Goal: Task Accomplishment & Management: Manage account settings

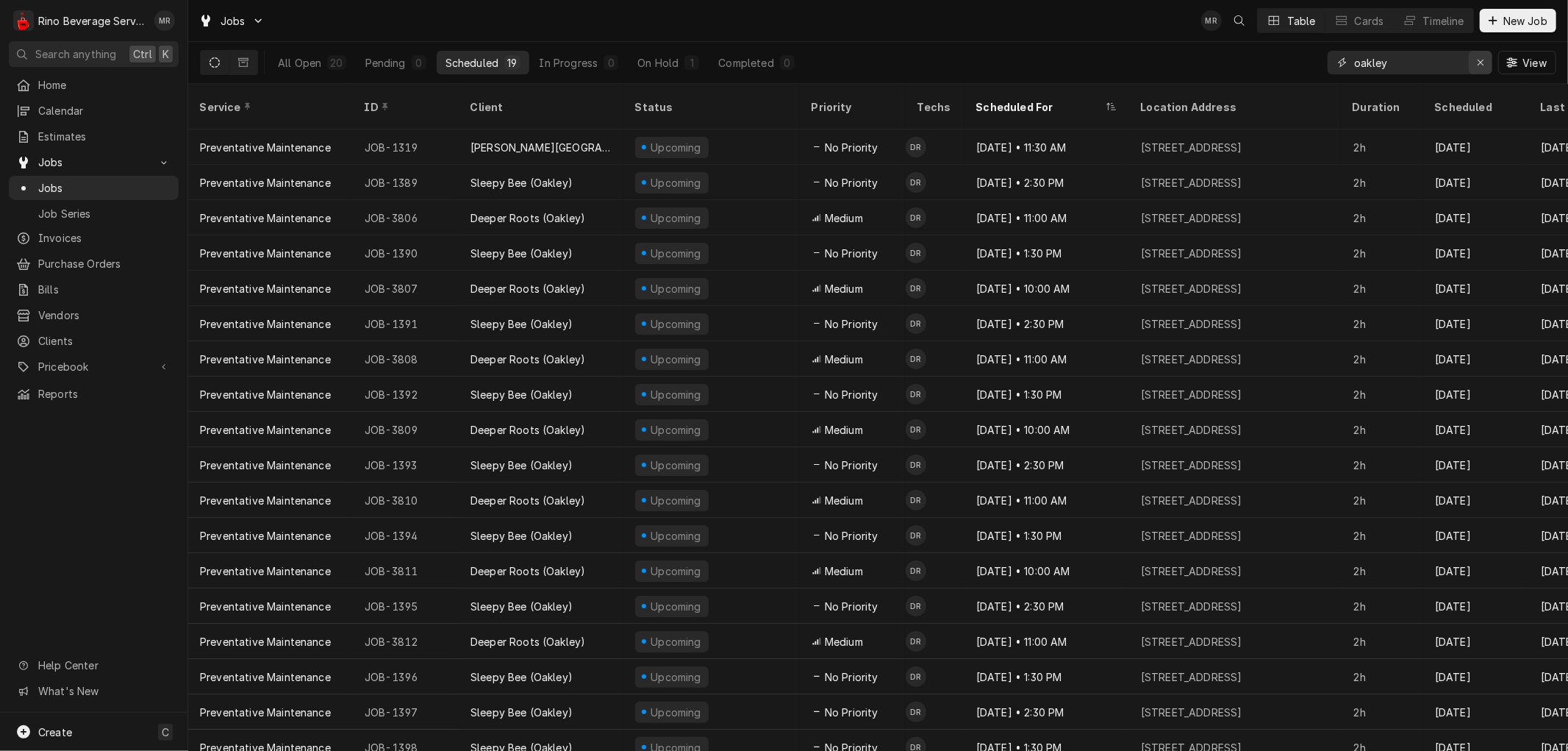
click at [1483, 56] on div "Erase input" at bounding box center [1480, 62] width 14 height 14
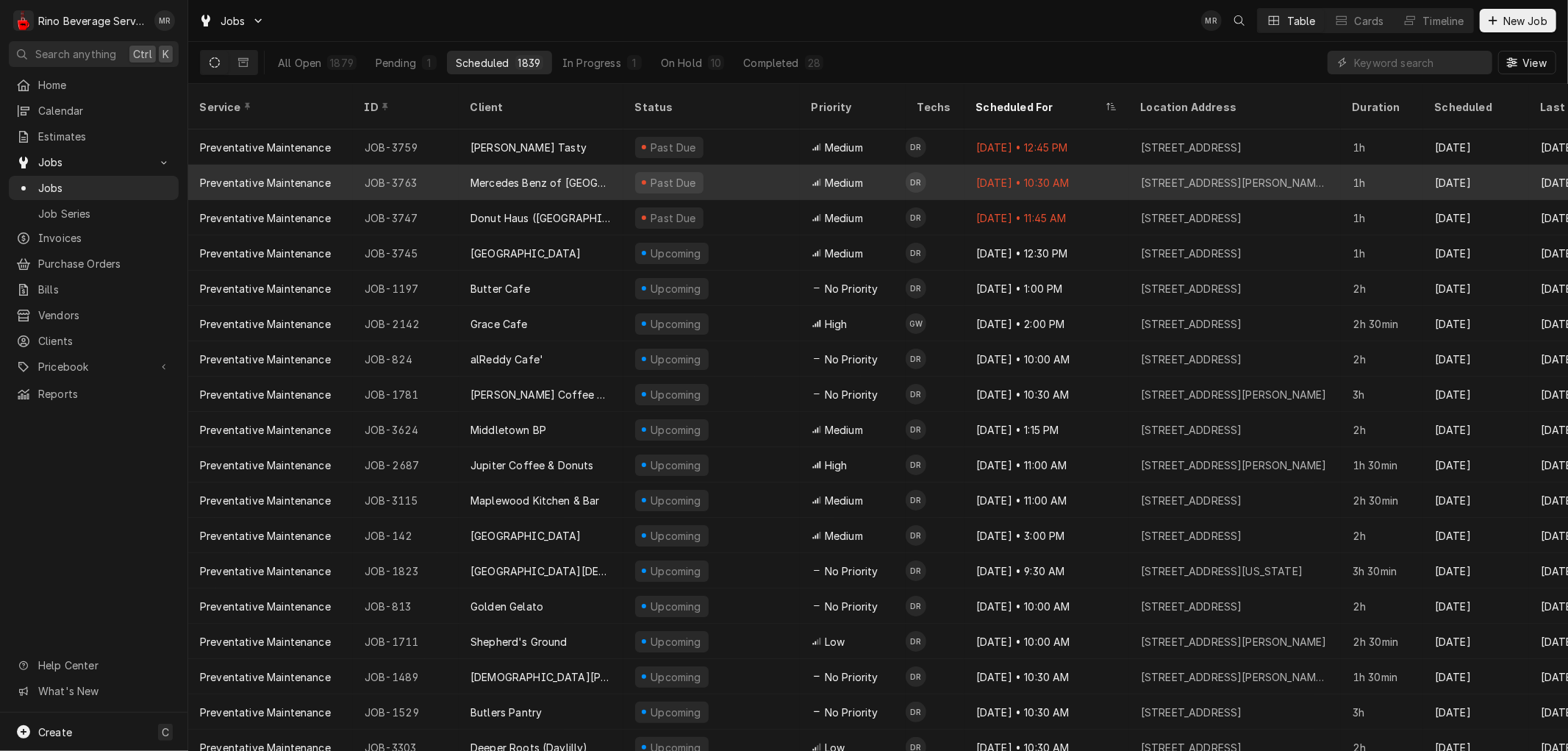
click at [611, 175] on div "Mercedes Benz of [GEOGRAPHIC_DATA][PERSON_NAME]" at bounding box center [541, 182] width 141 height 15
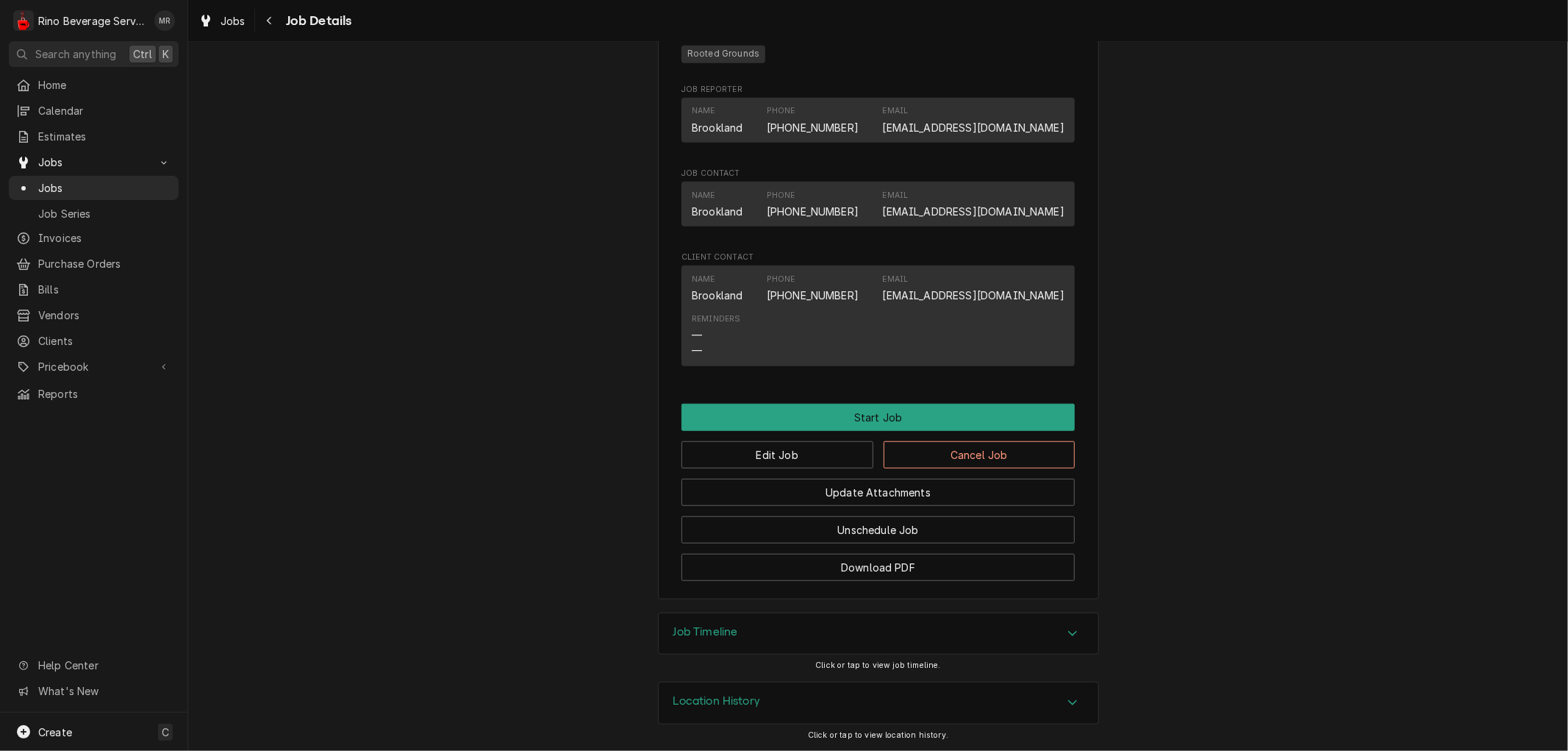
scroll to position [916, 0]
click at [795, 446] on button "Edit Job" at bounding box center [777, 455] width 192 height 27
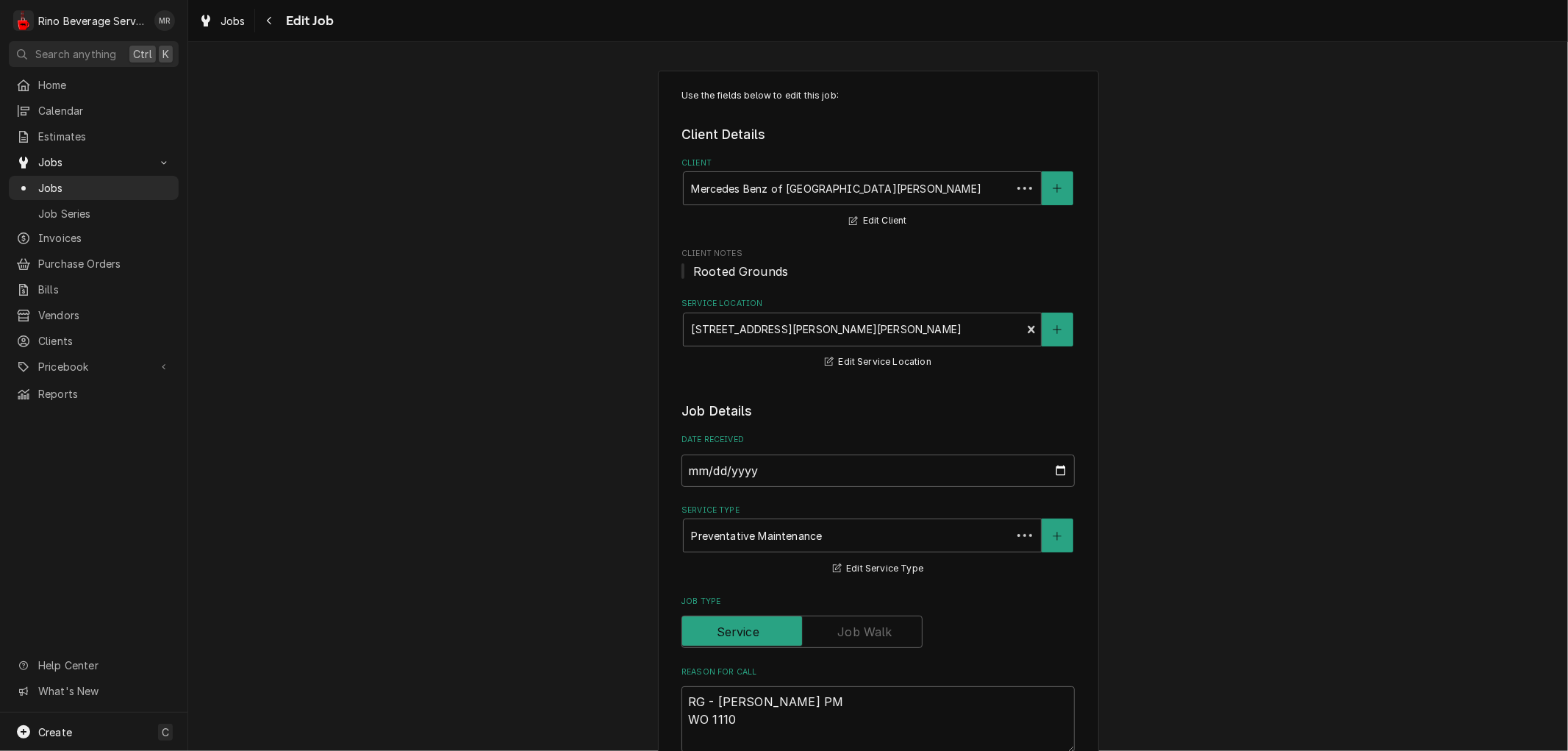
type textarea "x"
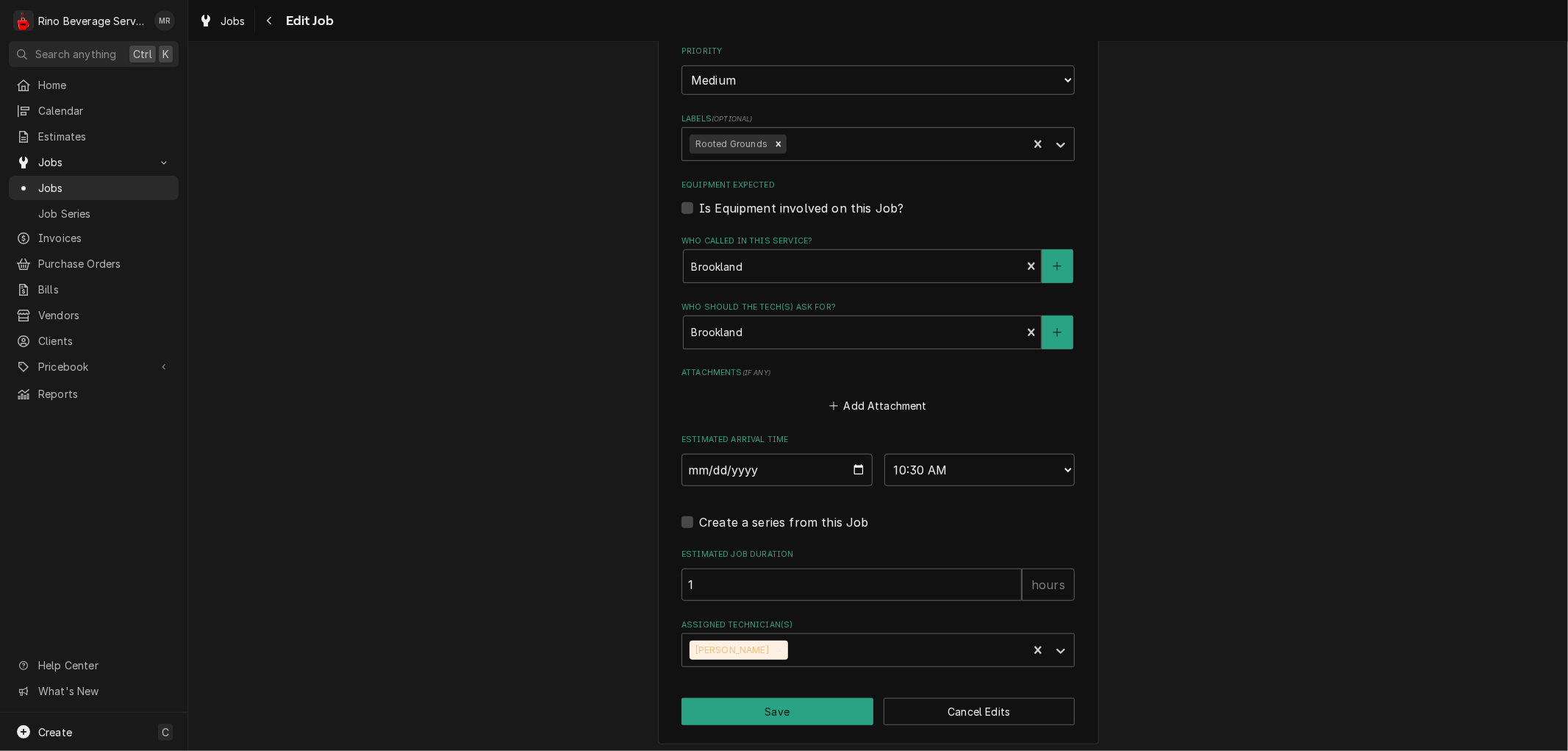
scroll to position [834, 0]
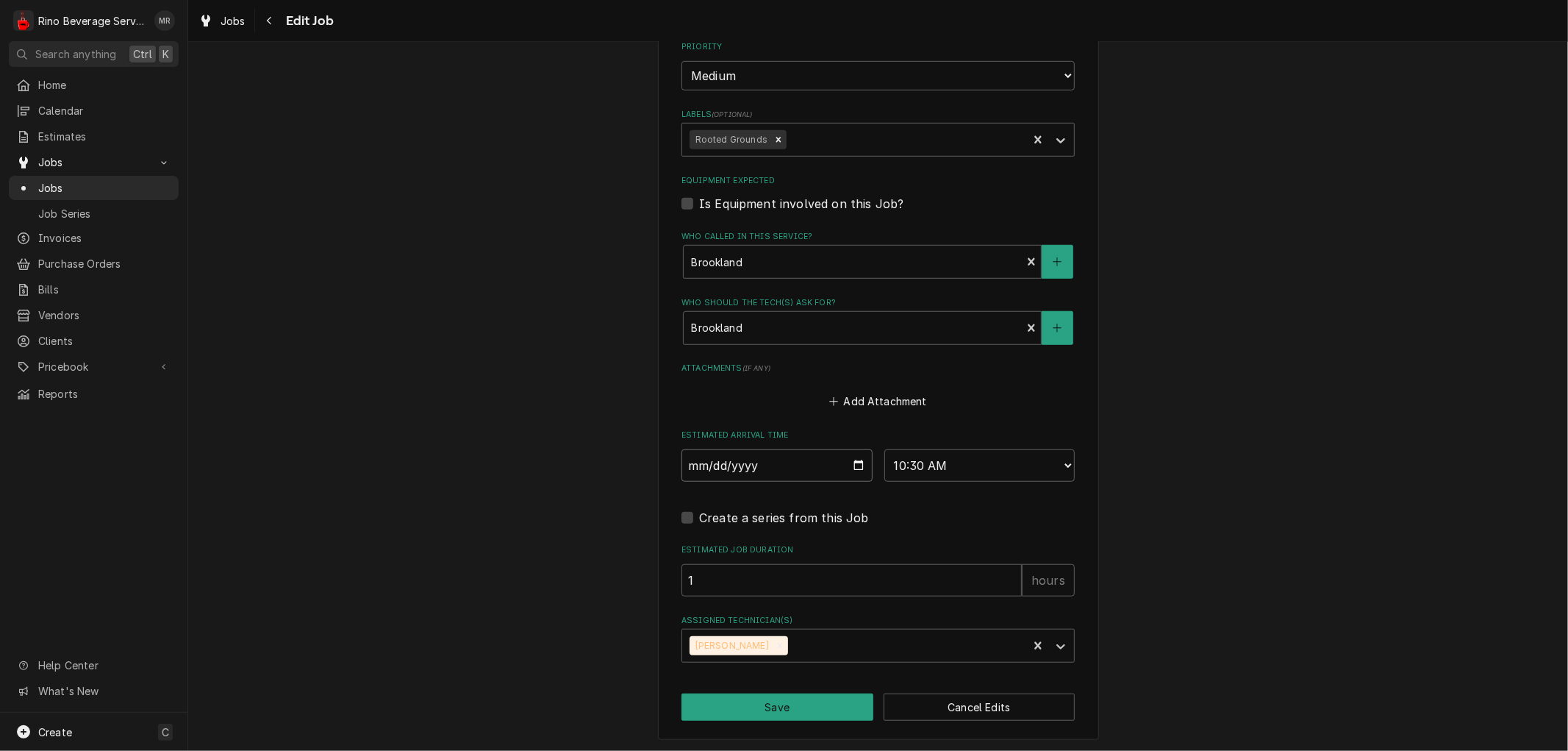
click at [851, 462] on input "[DATE]" at bounding box center [777, 465] width 191 height 32
type input "[DATE]"
type textarea "x"
click at [1053, 464] on select "AM / PM 6:00 AM 6:15 AM 6:30 AM 6:45 AM 7:00 AM 7:15 AM 7:30 AM 7:45 AM 8:00 AM…" at bounding box center [980, 465] width 191 height 32
select select "10:00:00"
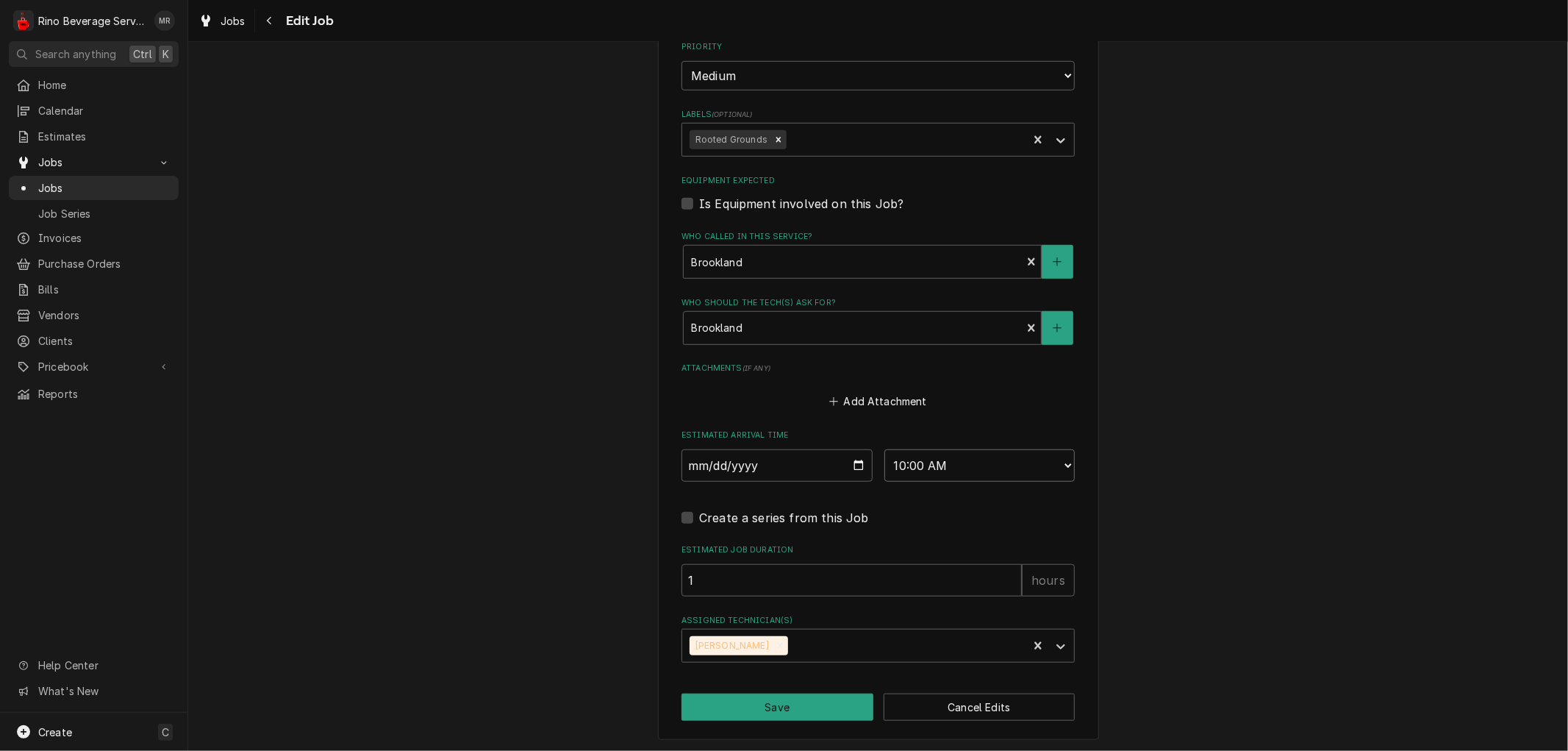
click at [884, 449] on select "AM / PM 6:00 AM 6:15 AM 6:30 AM 6:45 AM 7:00 AM 7:15 AM 7:30 AM 7:45 AM 8:00 AM…" at bounding box center [980, 465] width 191 height 32
type textarea "x"
type input "2"
click at [1005, 571] on input "2" at bounding box center [852, 581] width 341 height 32
type textarea "x"
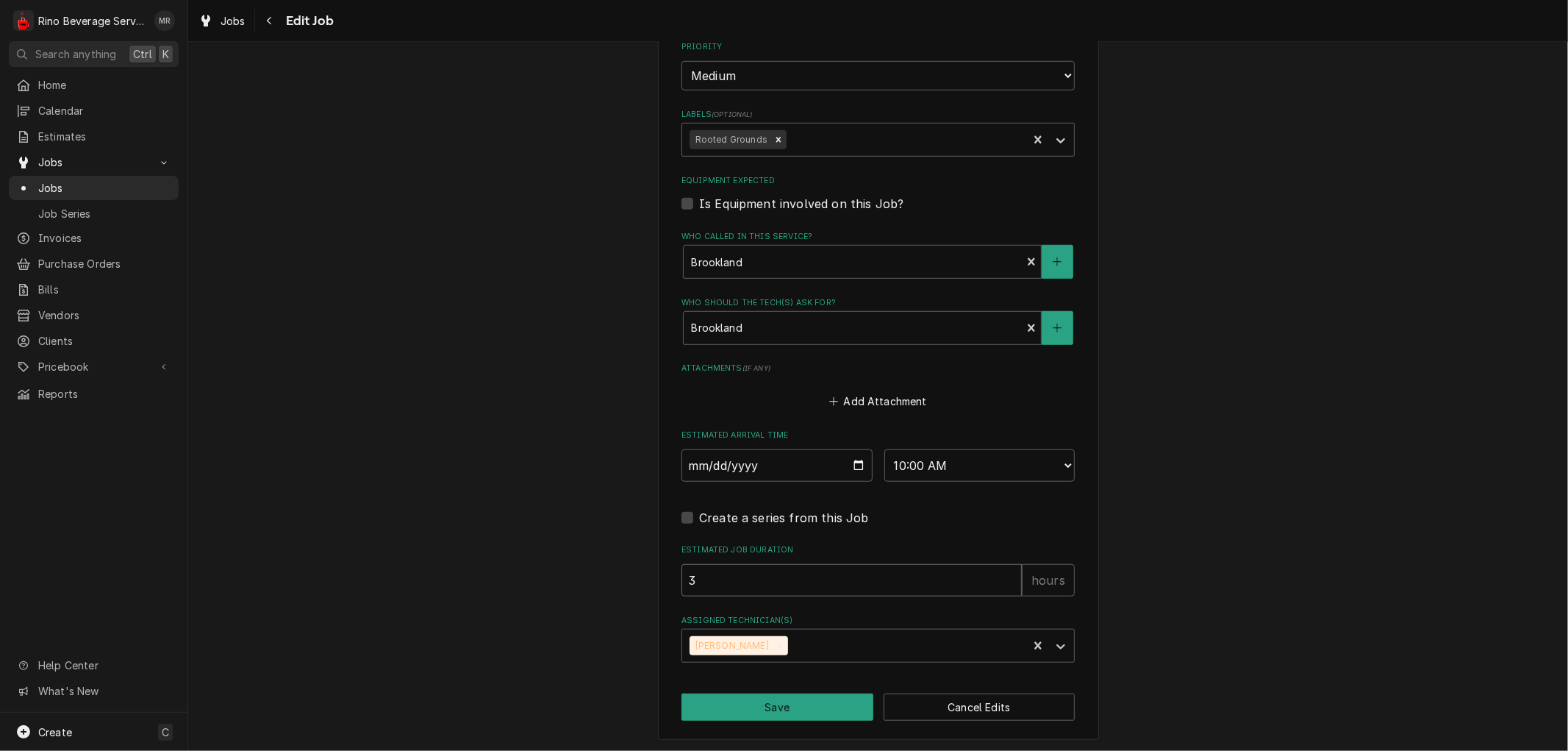
type input "3"
click at [1005, 571] on input "3" at bounding box center [852, 581] width 341 height 32
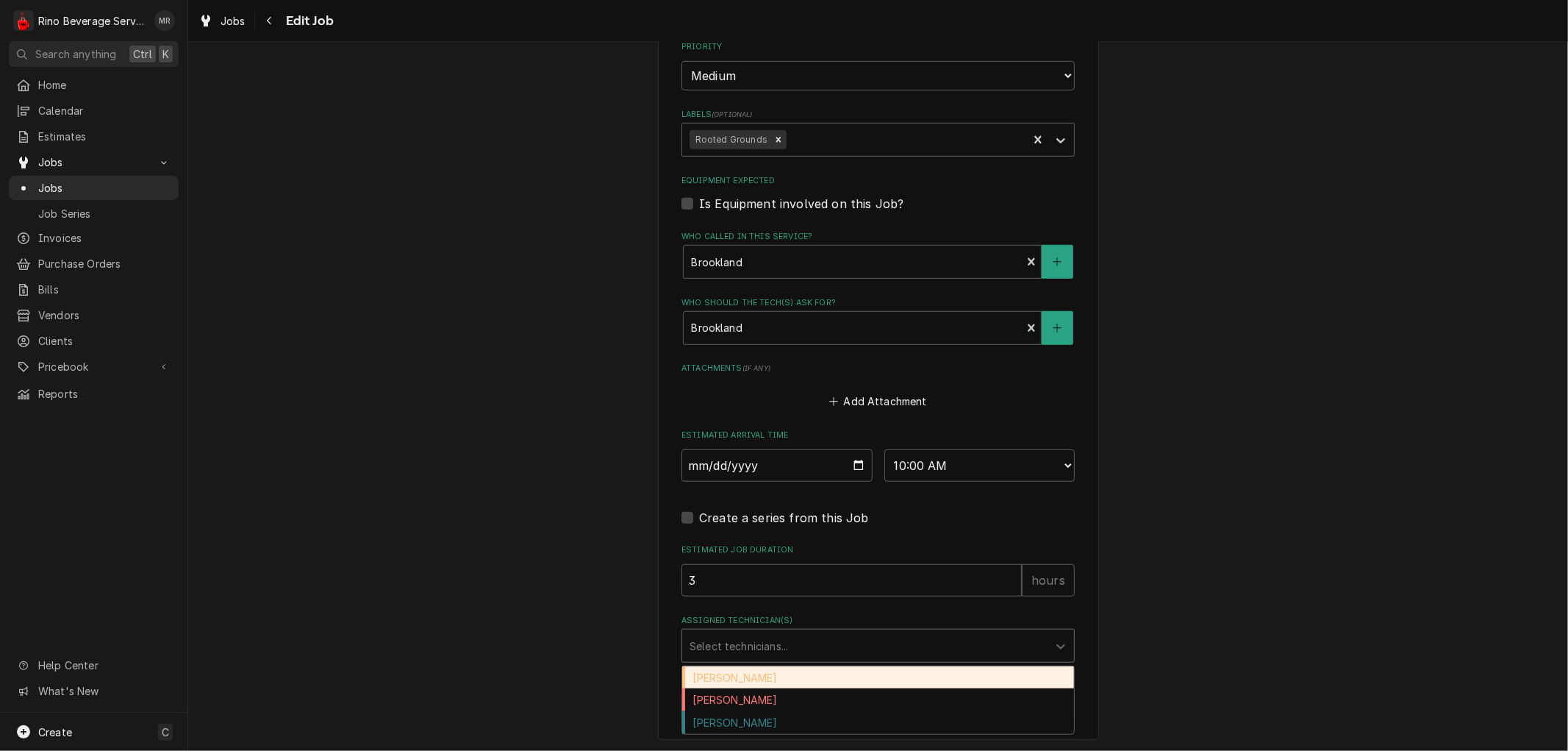
click at [896, 645] on div "Assigned Technician(s)" at bounding box center [864, 646] width 350 height 27
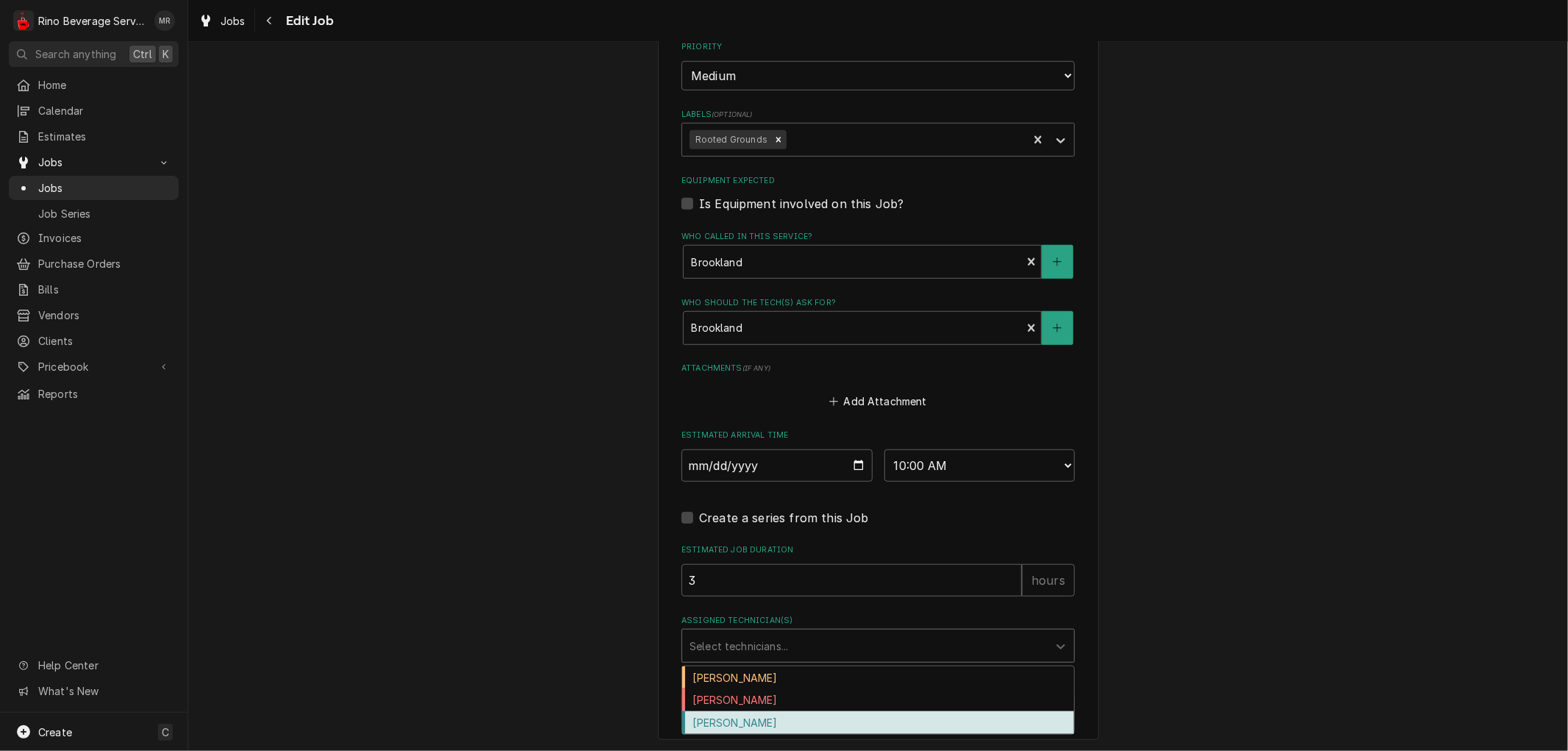
click at [832, 721] on div "[PERSON_NAME]" at bounding box center [879, 723] width 392 height 23
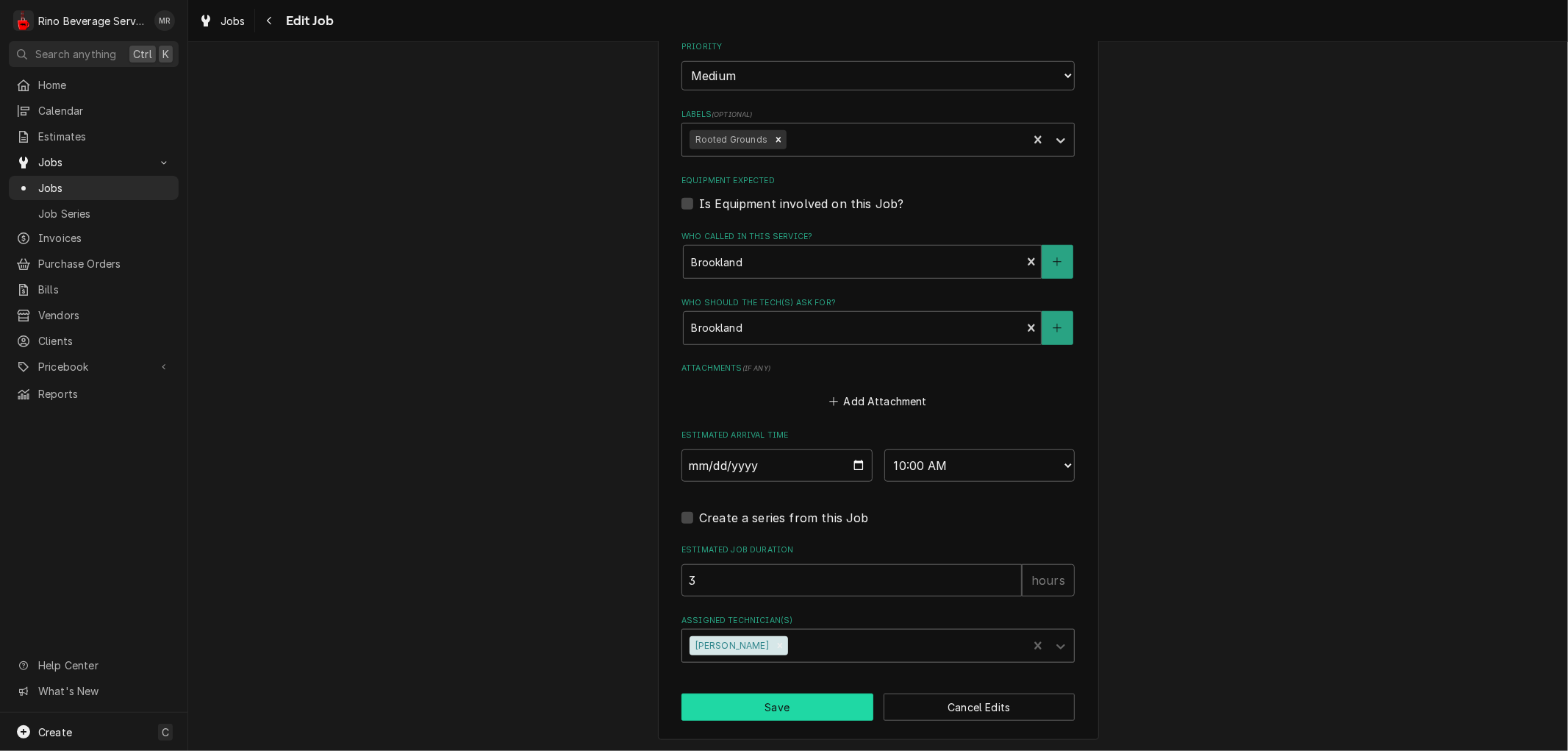
click at [811, 700] on button "Save" at bounding box center [777, 707] width 192 height 27
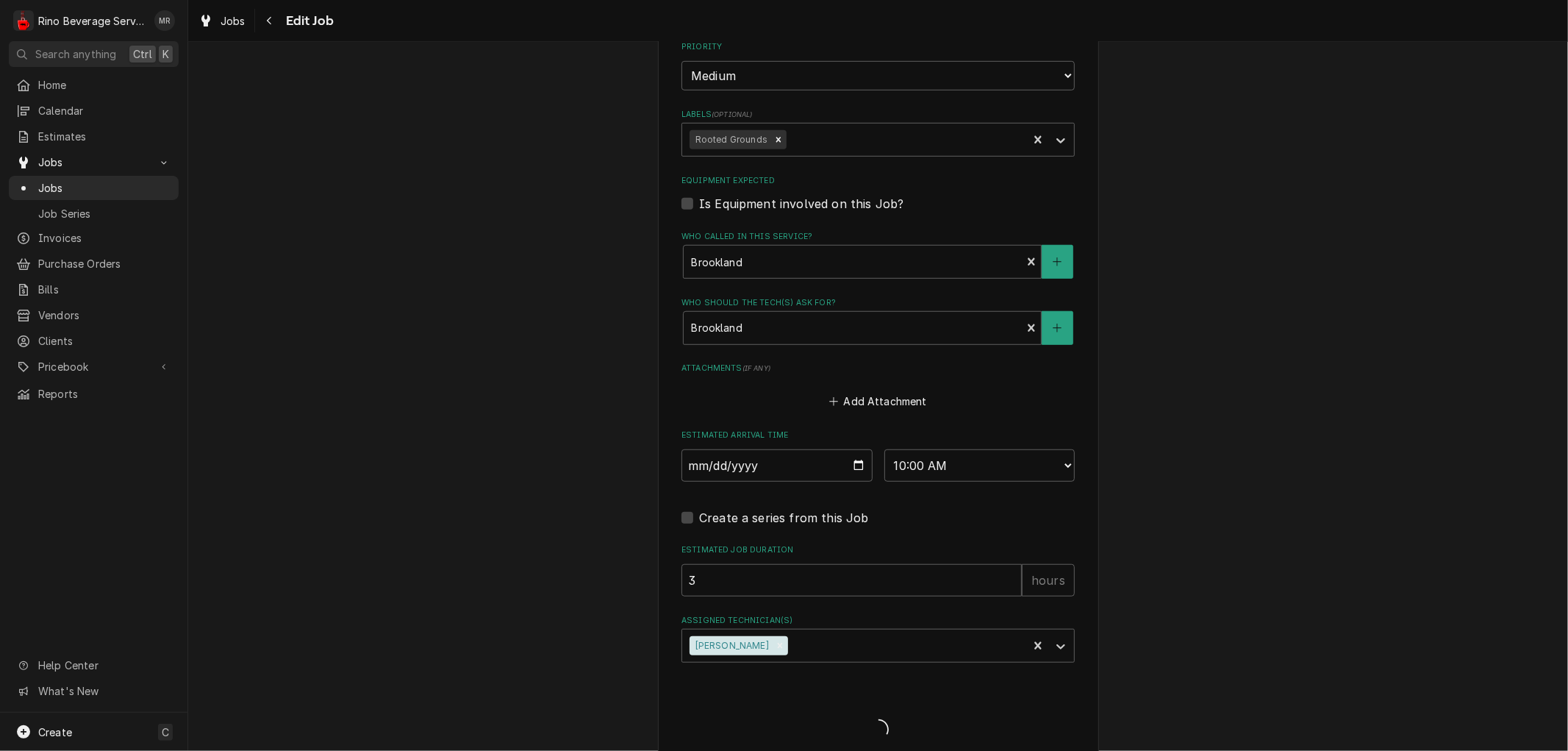
type textarea "x"
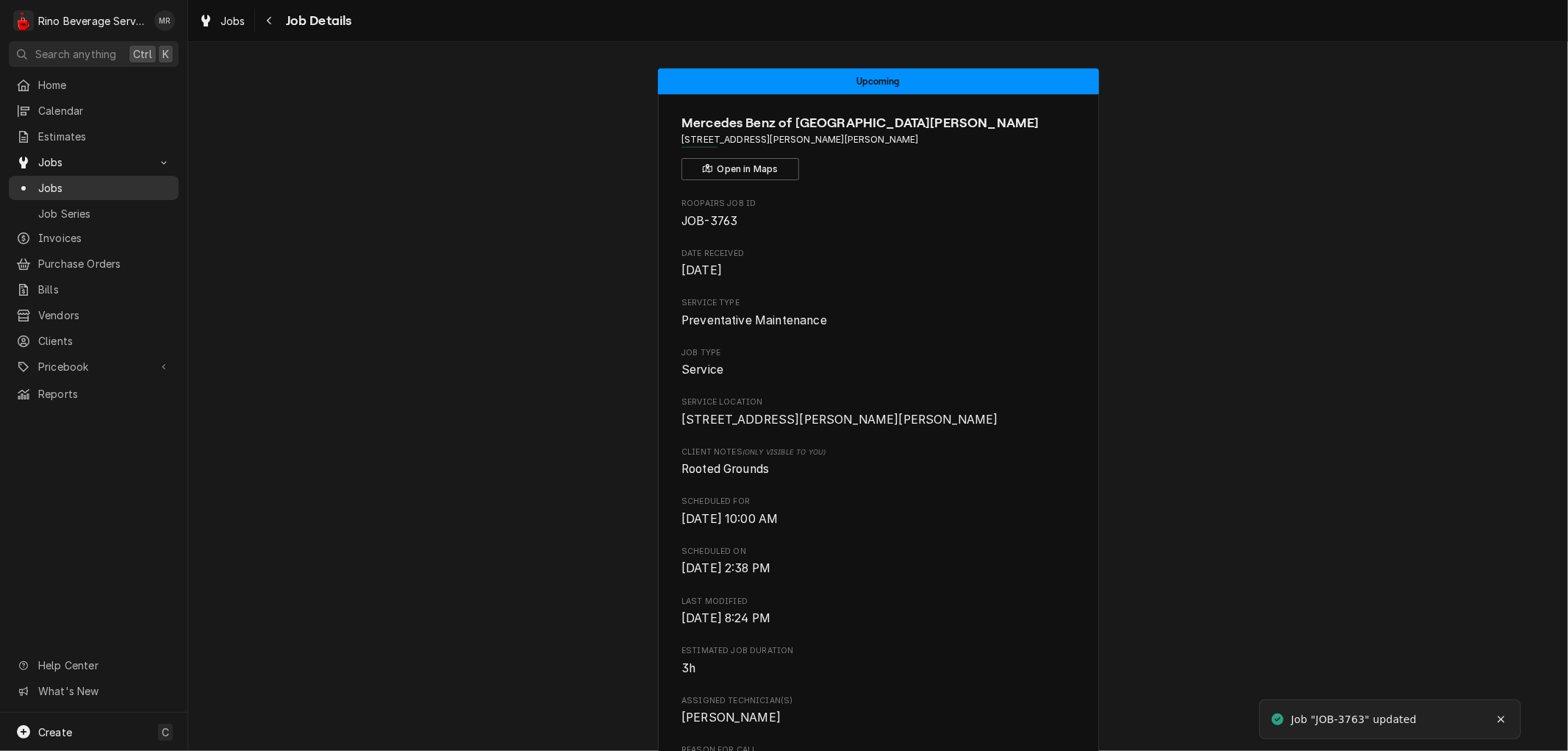
click at [113, 185] on span "Jobs" at bounding box center [104, 188] width 133 height 15
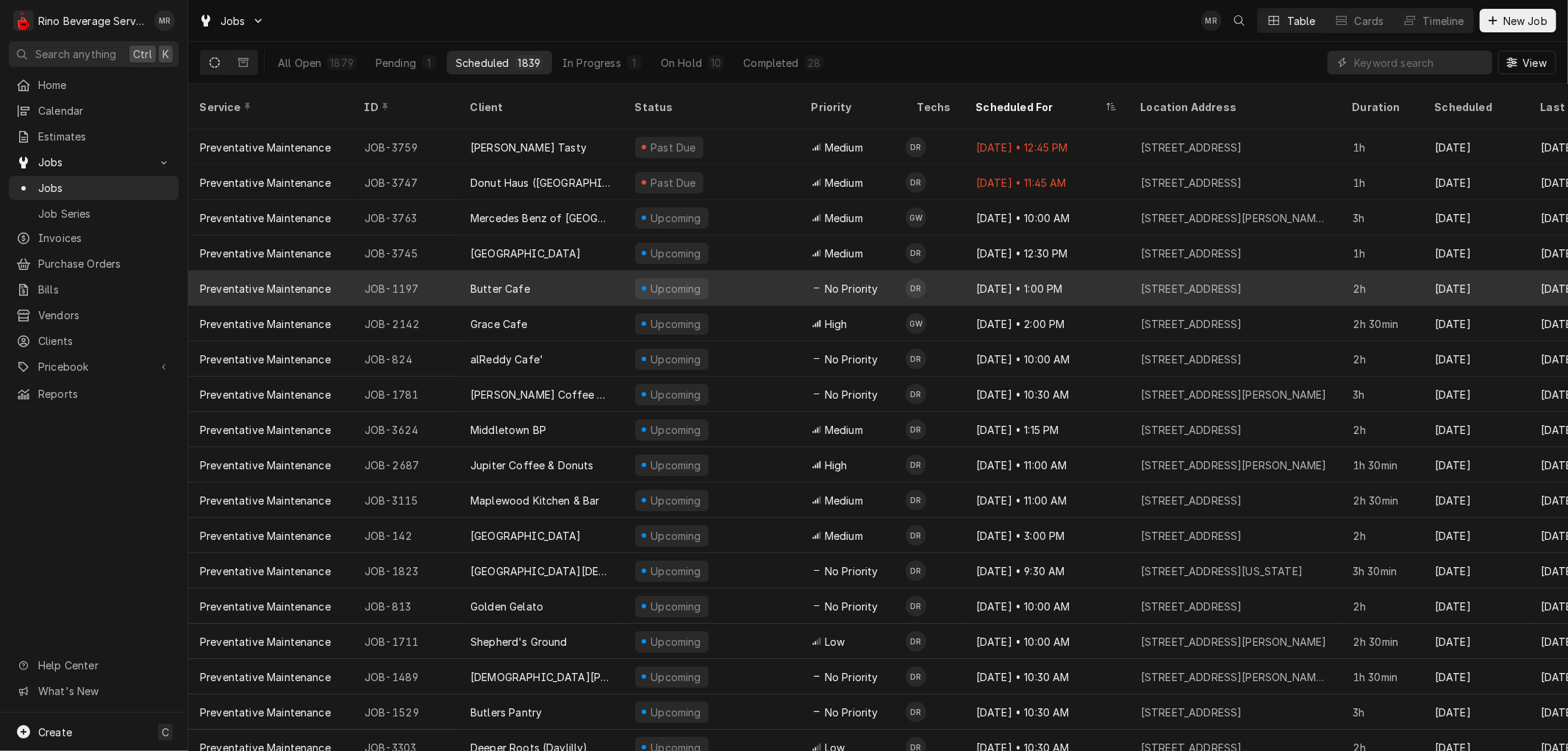
click at [602, 273] on div "Butter Cafe" at bounding box center [540, 288] width 164 height 35
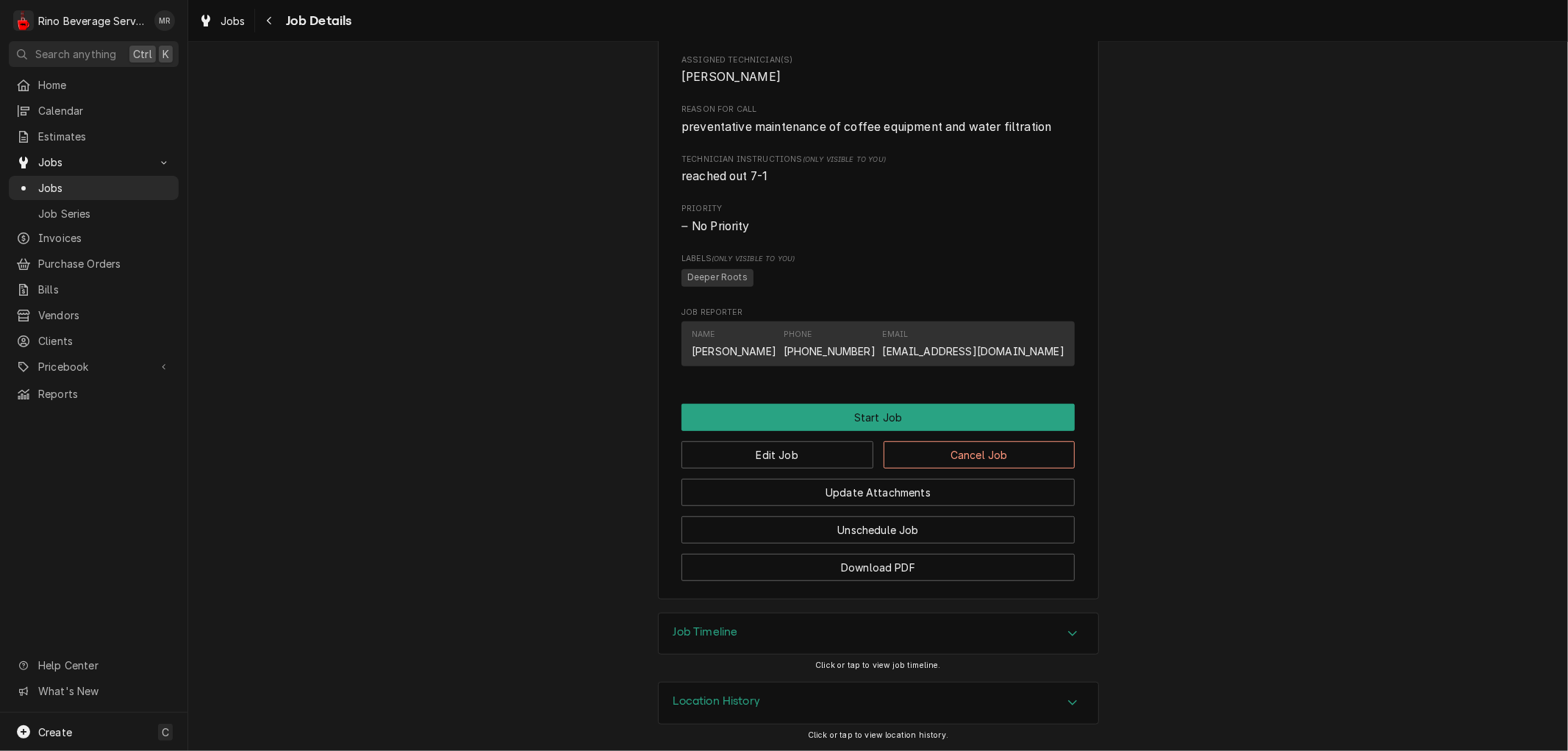
scroll to position [658, 0]
click at [816, 699] on div "Location History" at bounding box center [879, 702] width 439 height 41
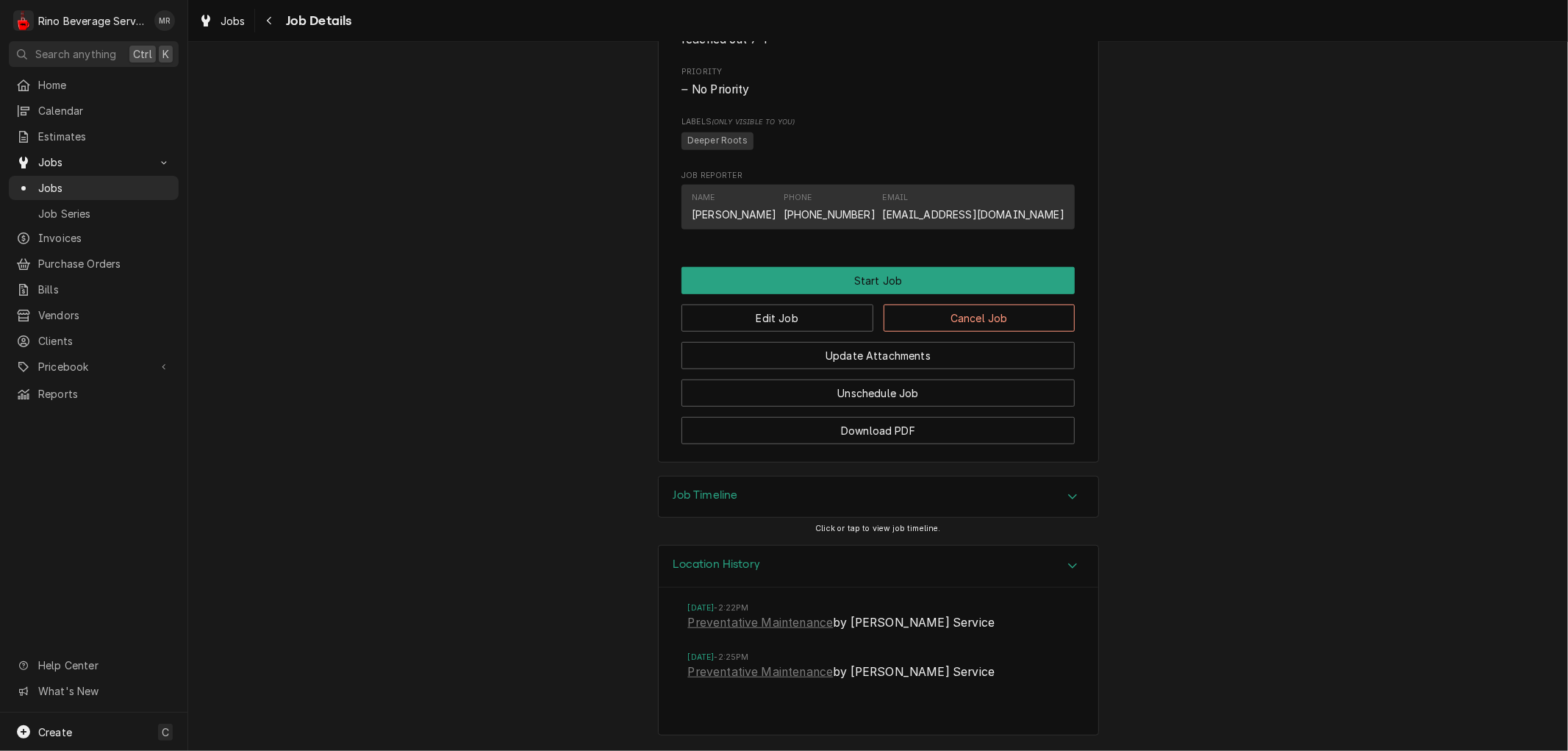
scroll to position [795, 0]
click at [718, 626] on link "Preventative Maintenance" at bounding box center [761, 623] width 145 height 17
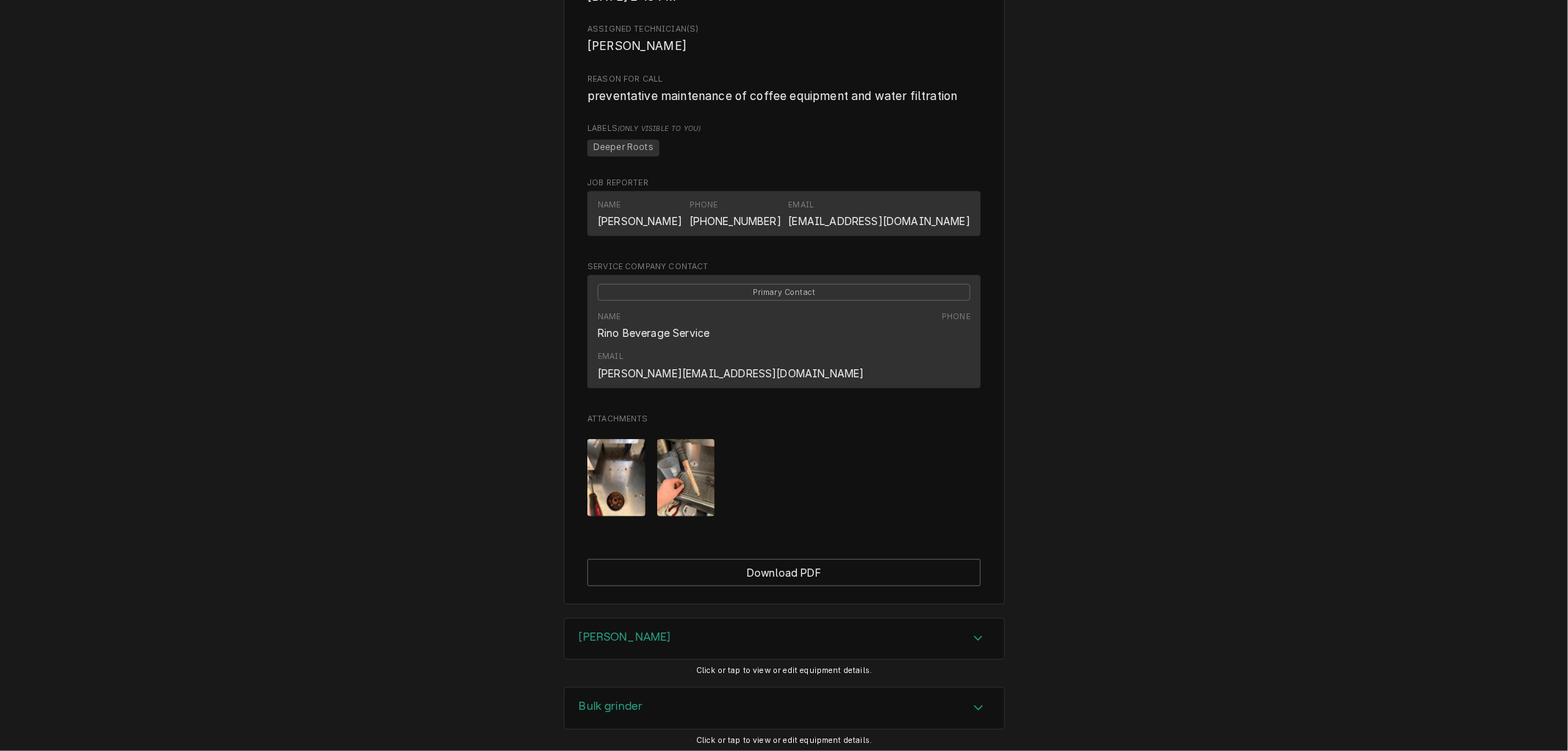
scroll to position [654, 0]
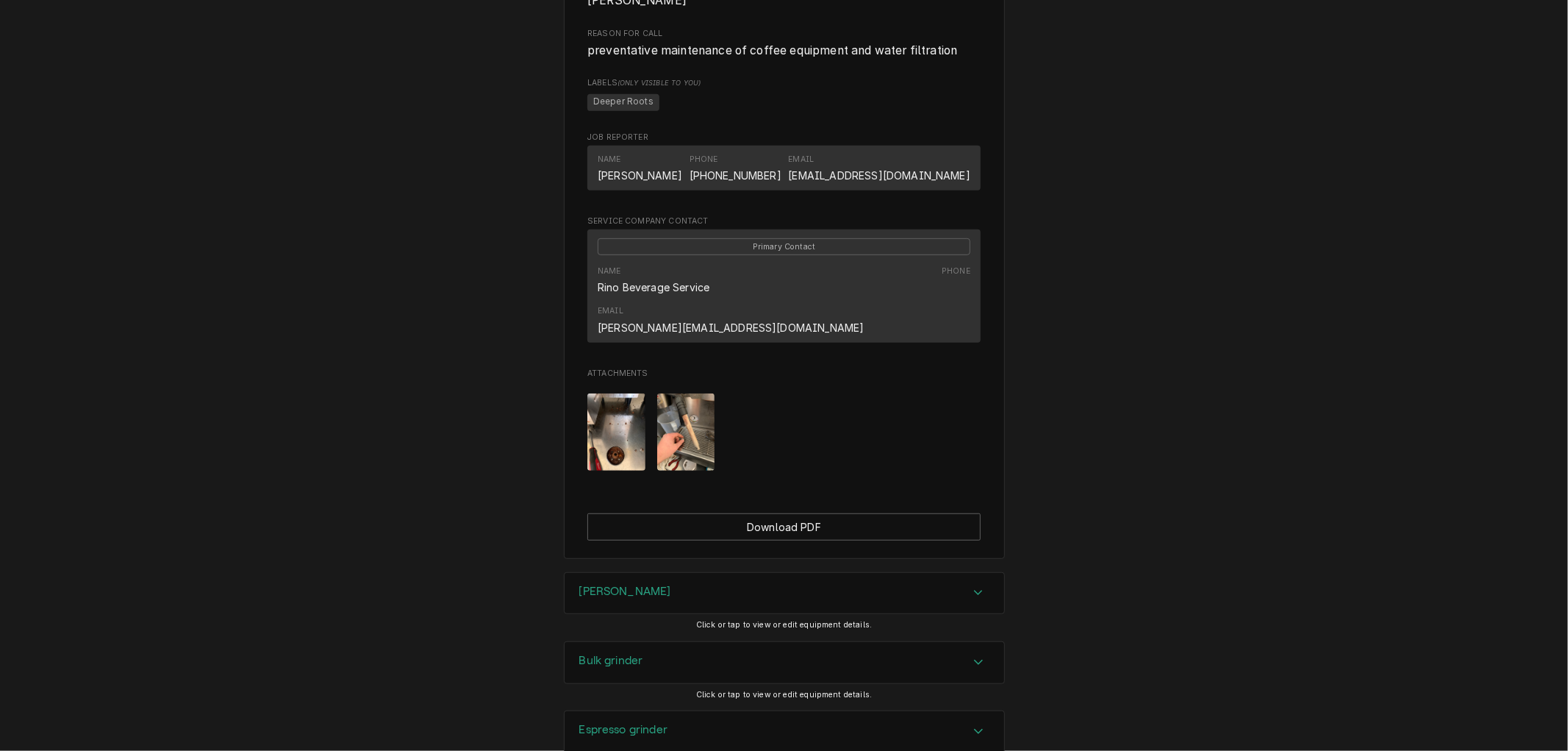
click at [689, 406] on img "Attachments" at bounding box center [686, 432] width 58 height 77
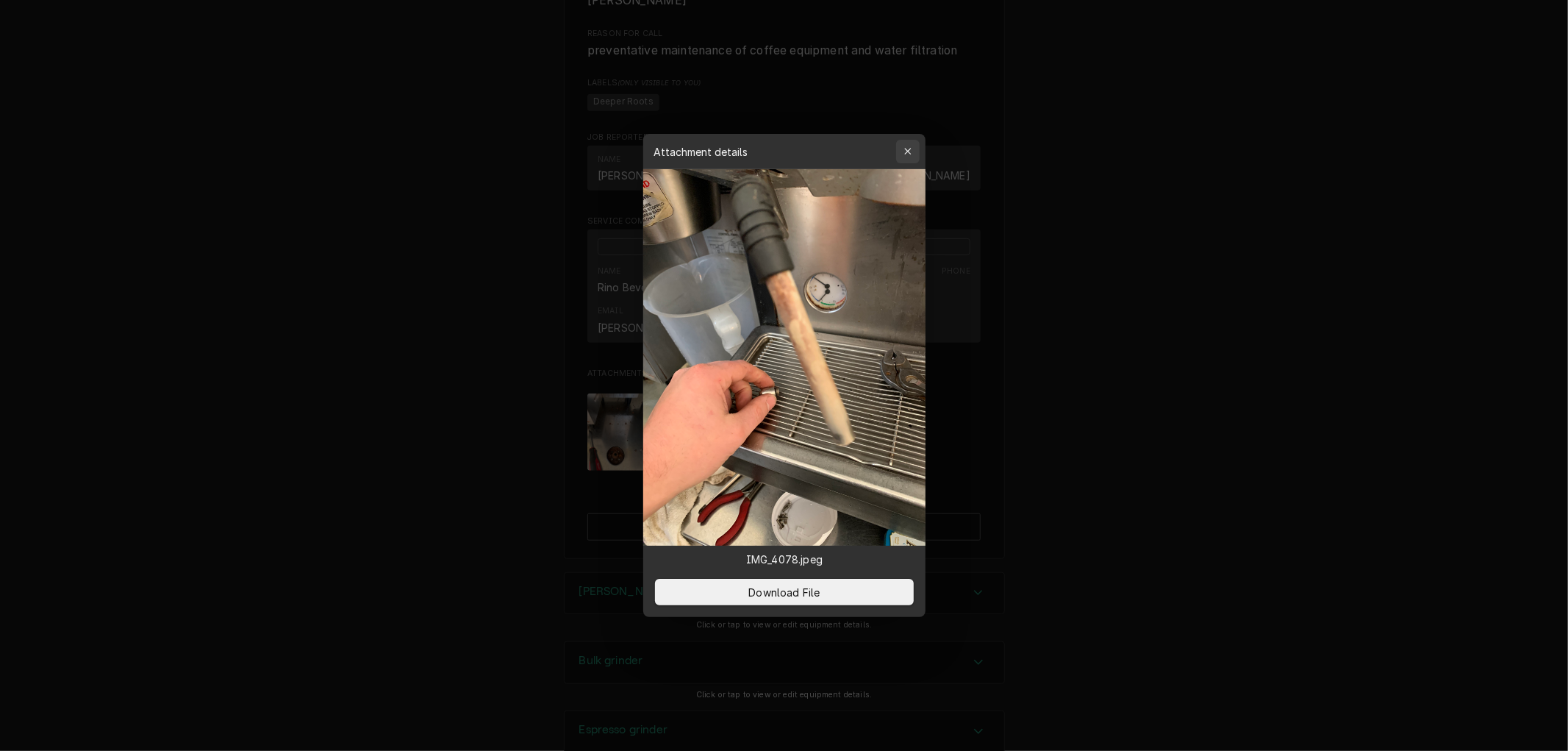
click at [910, 152] on icon "button" at bounding box center [907, 151] width 8 height 11
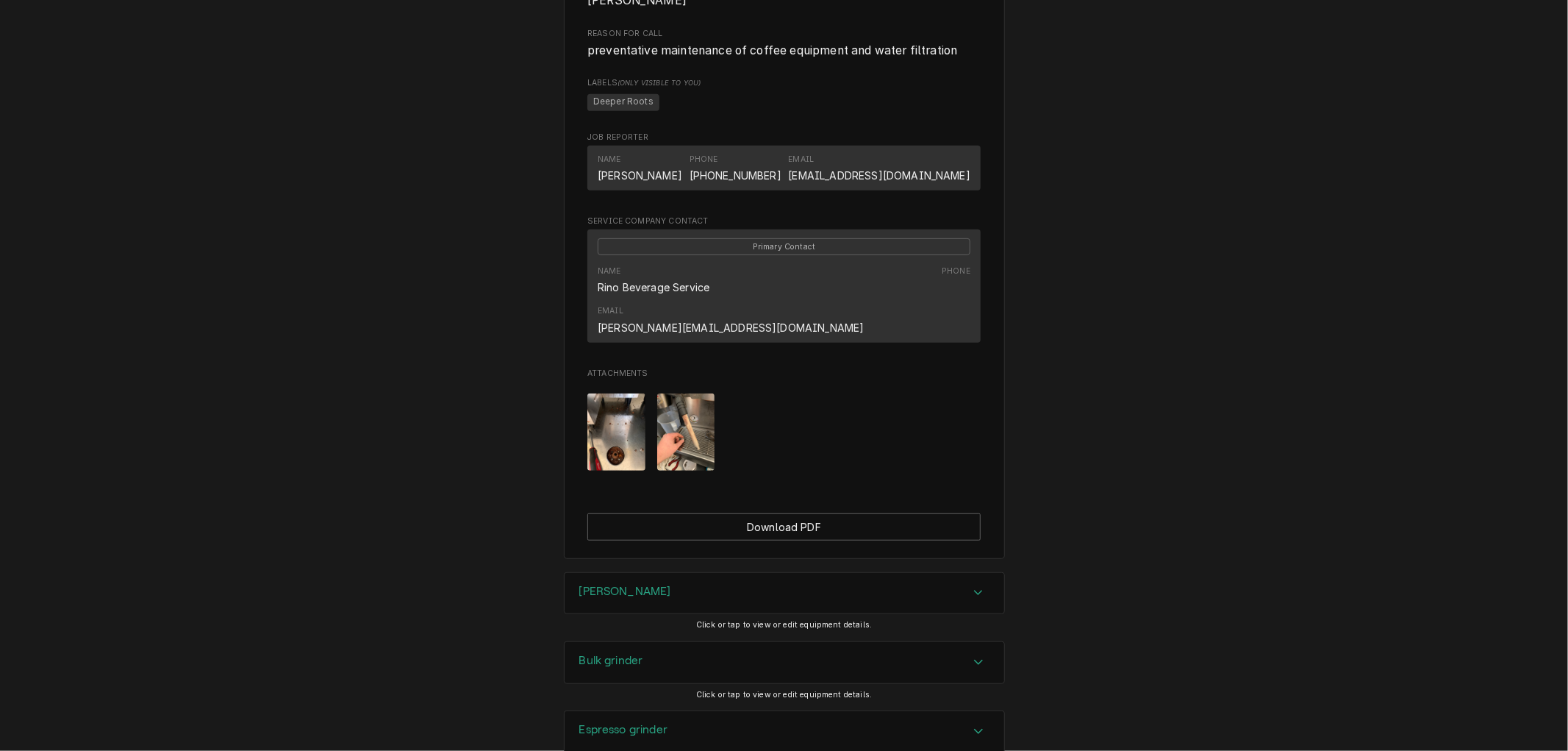
click at [611, 425] on img "Attachments" at bounding box center [616, 432] width 58 height 77
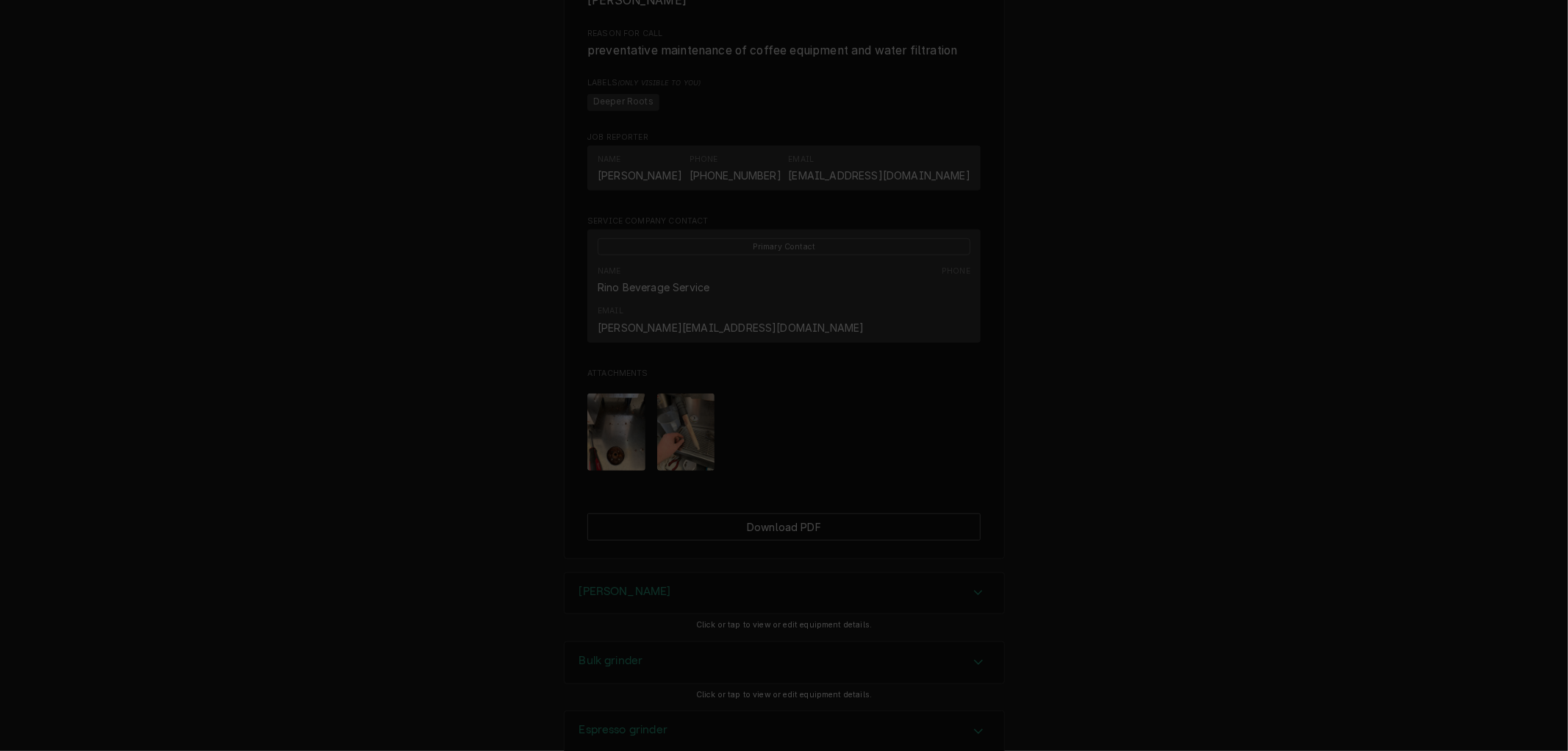
click at [910, 155] on icon "button" at bounding box center [907, 151] width 7 height 7
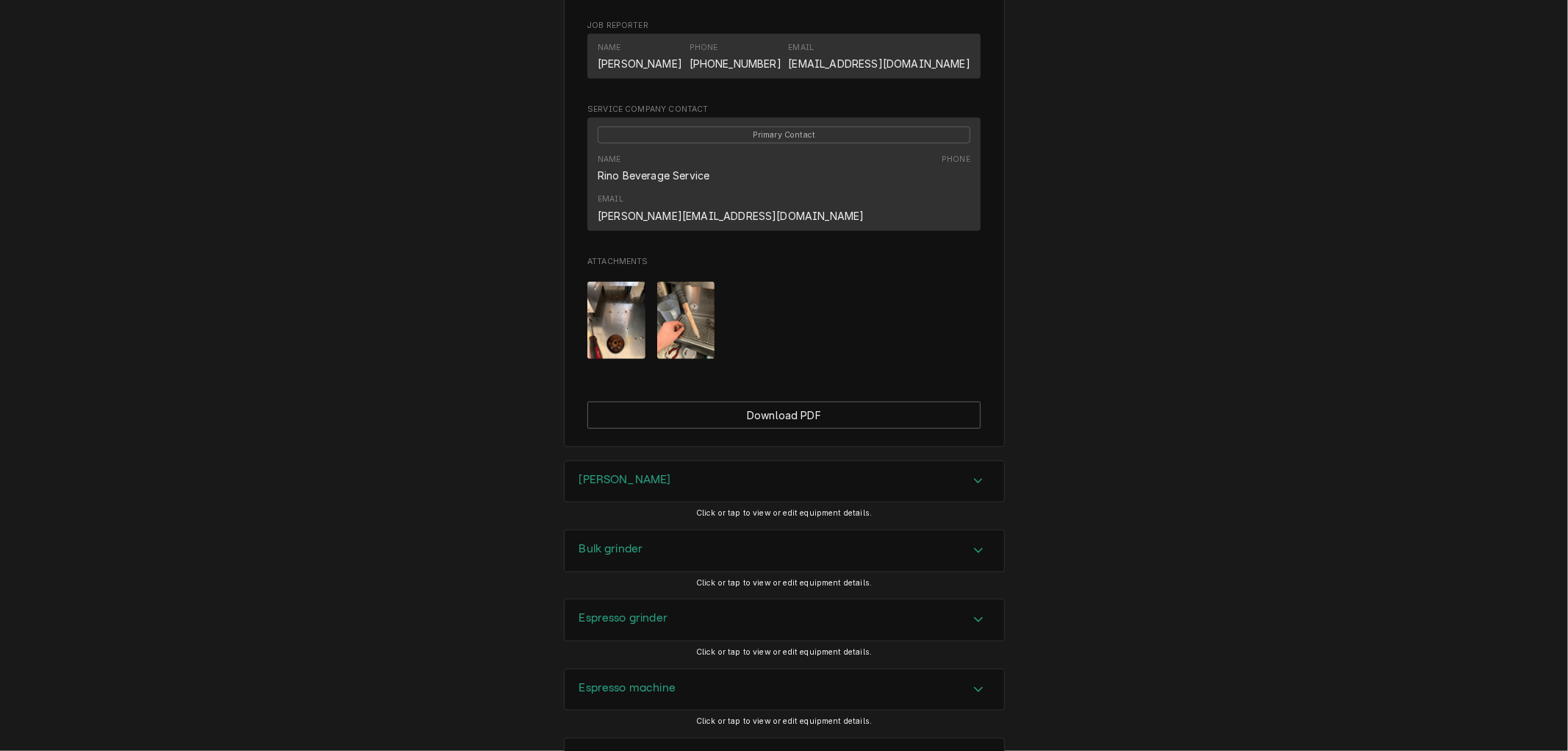
scroll to position [871, 0]
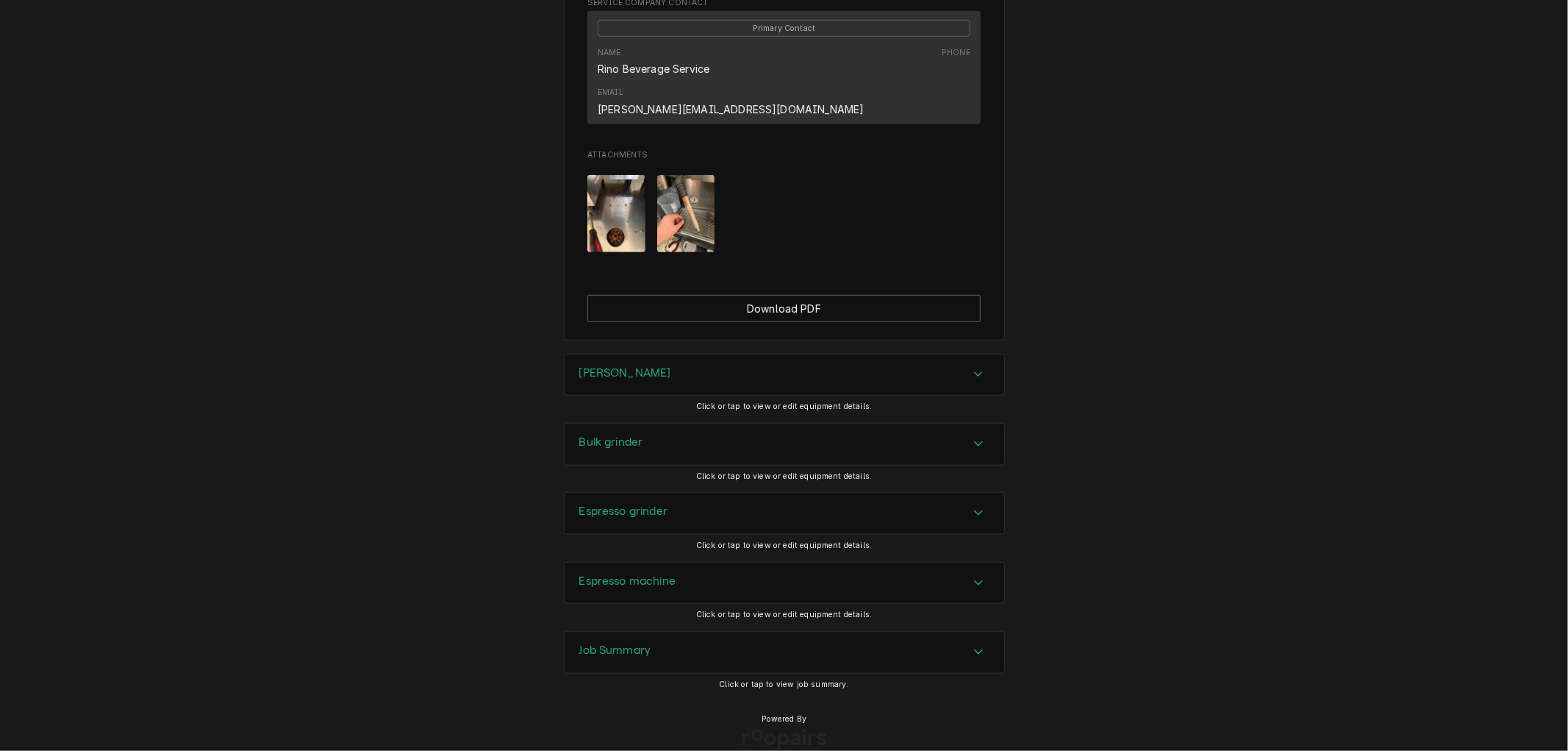
click at [641, 644] on h3 "Job Summary" at bounding box center [615, 651] width 72 height 14
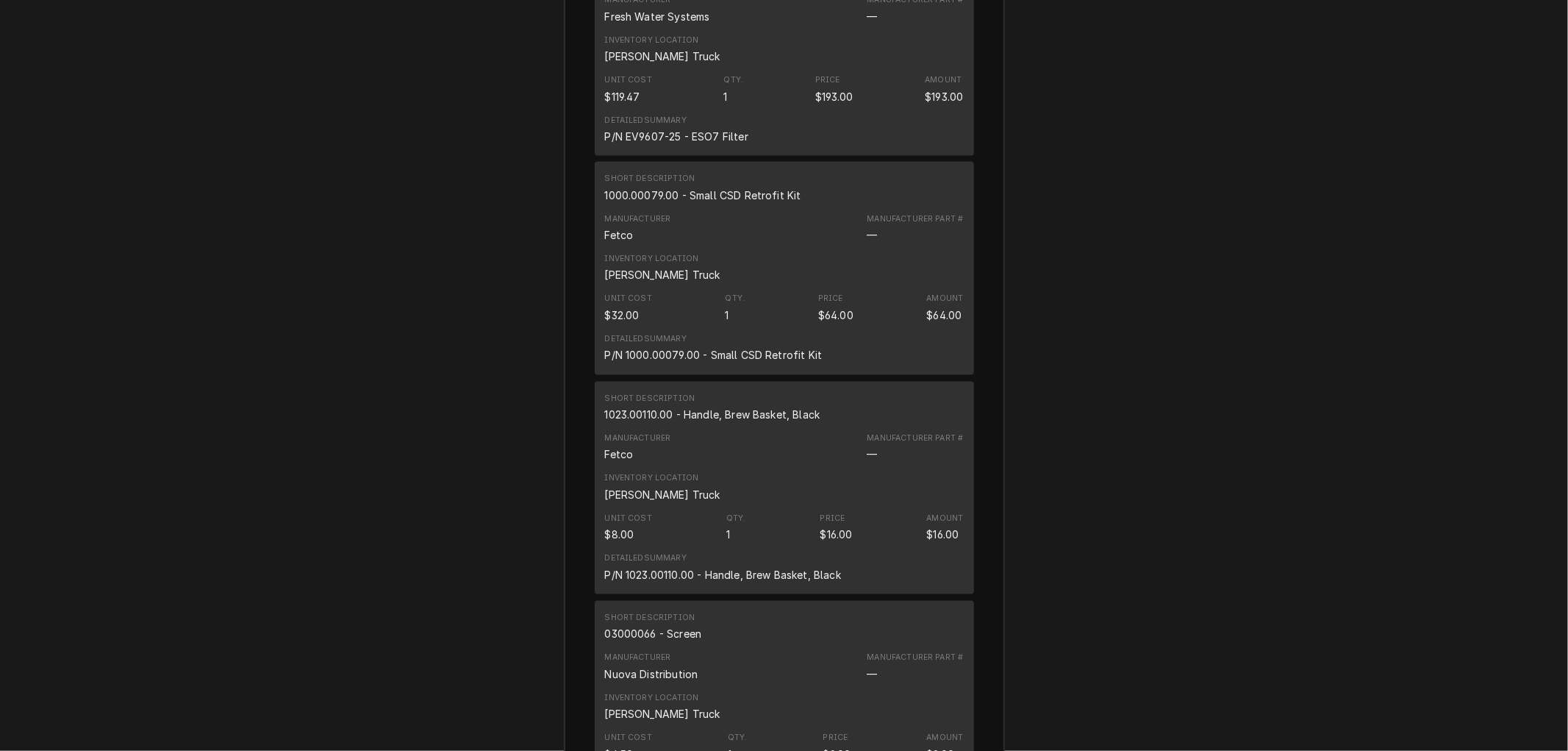
scroll to position [2180, 0]
